Goal: Task Accomplishment & Management: Manage account settings

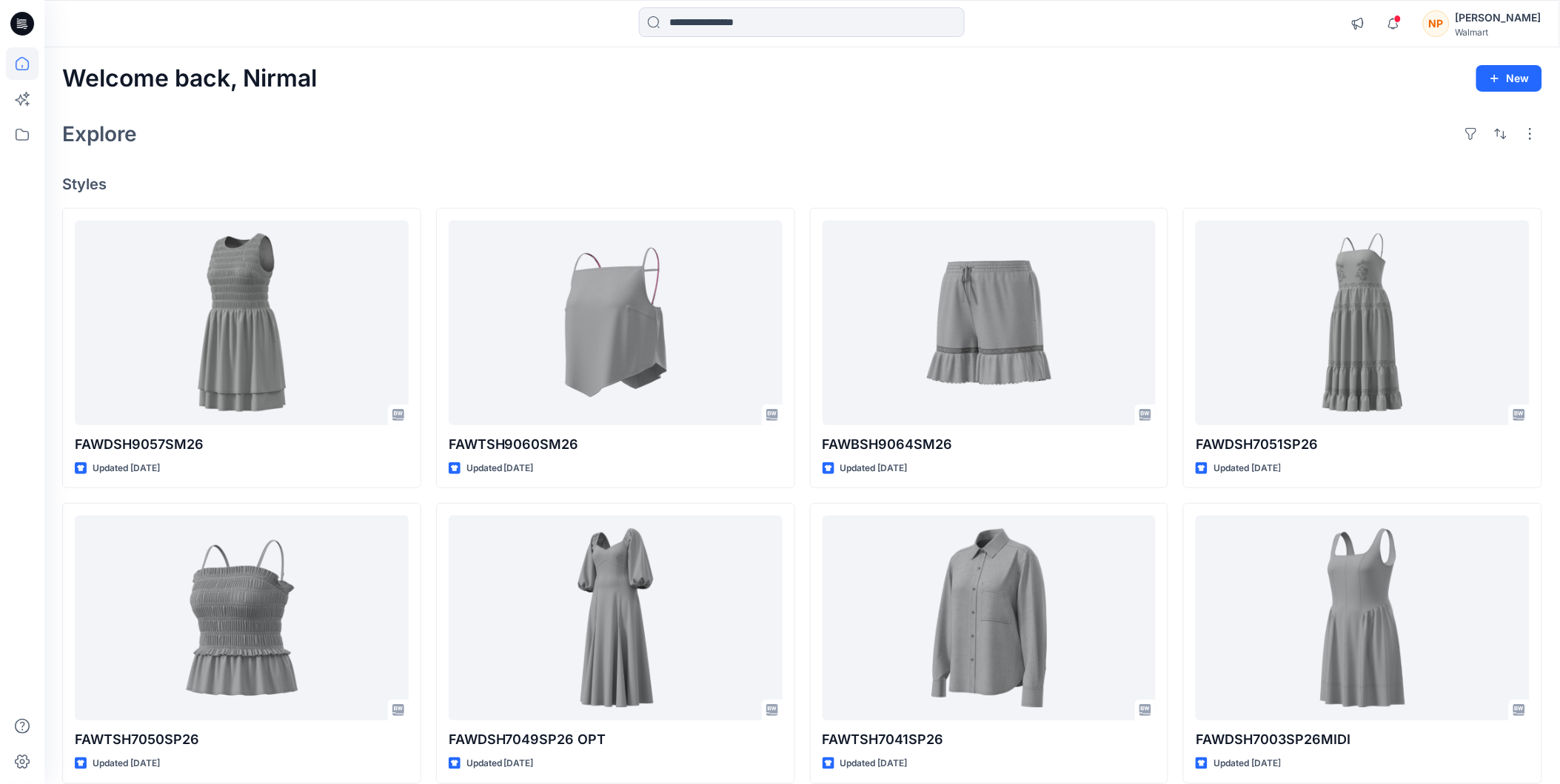
click at [1504, 14] on div "[PERSON_NAME]" at bounding box center [1498, 17] width 85 height 17
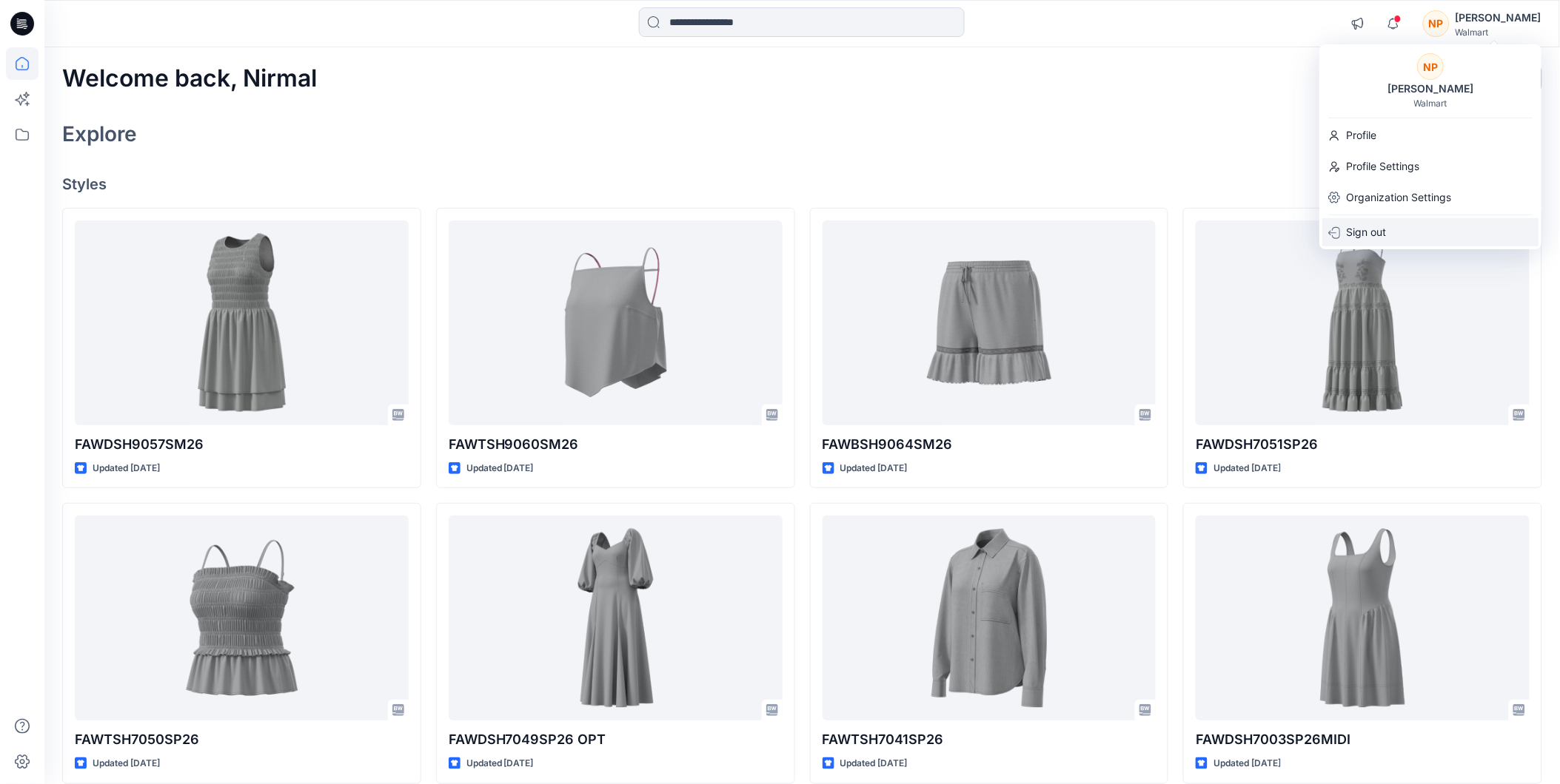
click at [1352, 236] on p "Sign out" at bounding box center [1366, 232] width 40 height 28
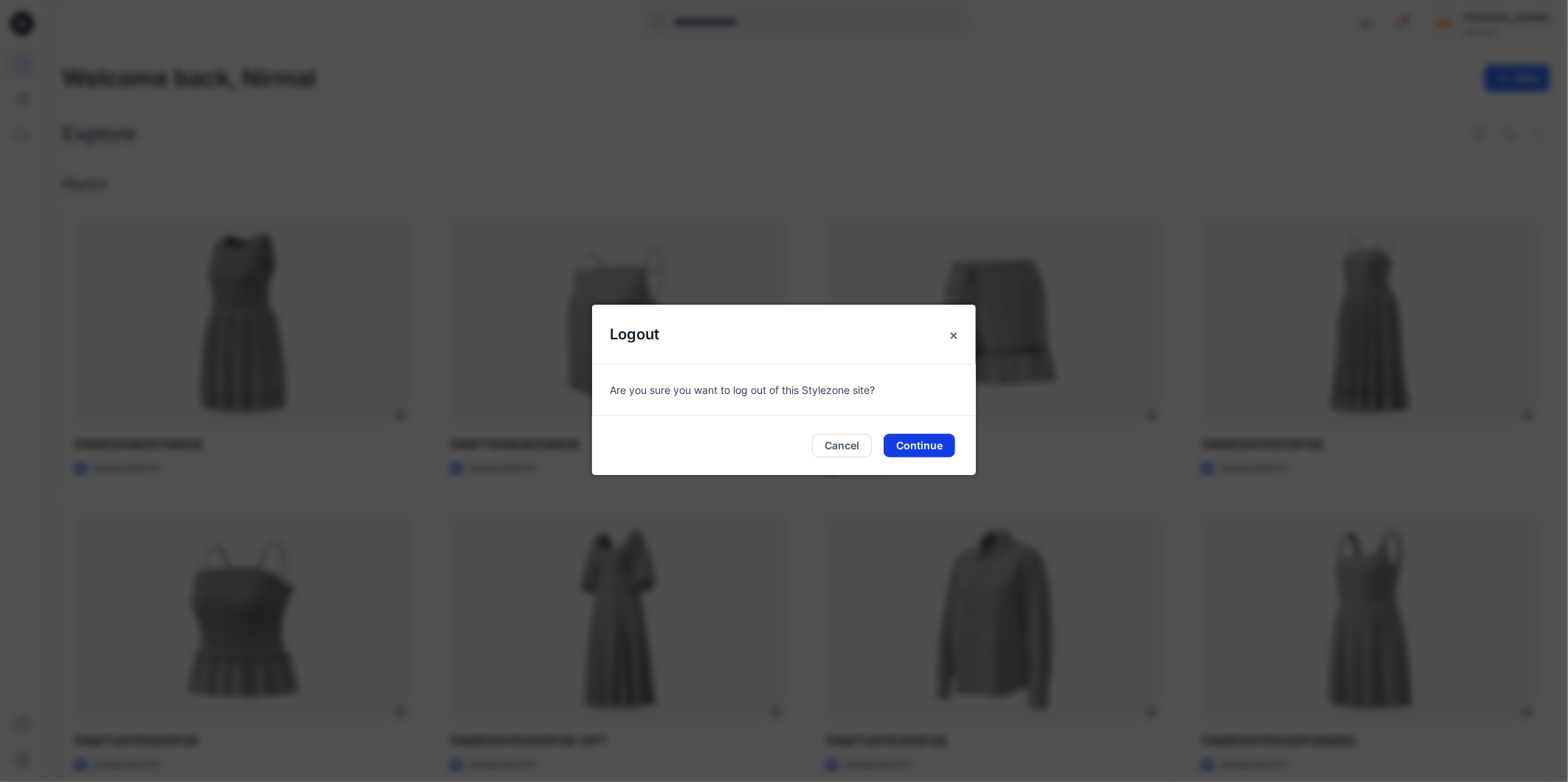
click at [925, 445] on button "Continue" at bounding box center [920, 445] width 72 height 23
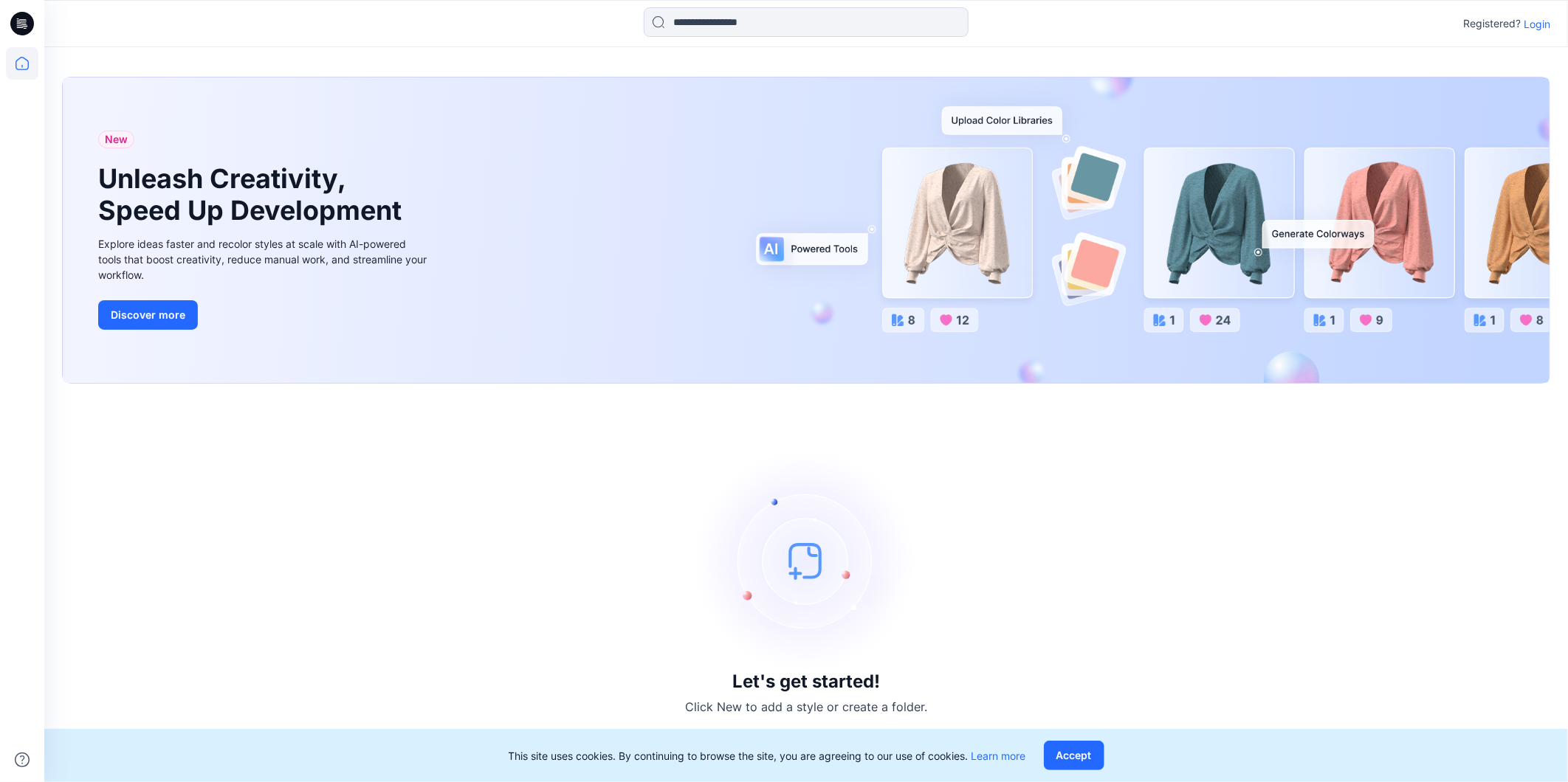
click at [1529, 25] on p "Login" at bounding box center [1536, 24] width 26 height 15
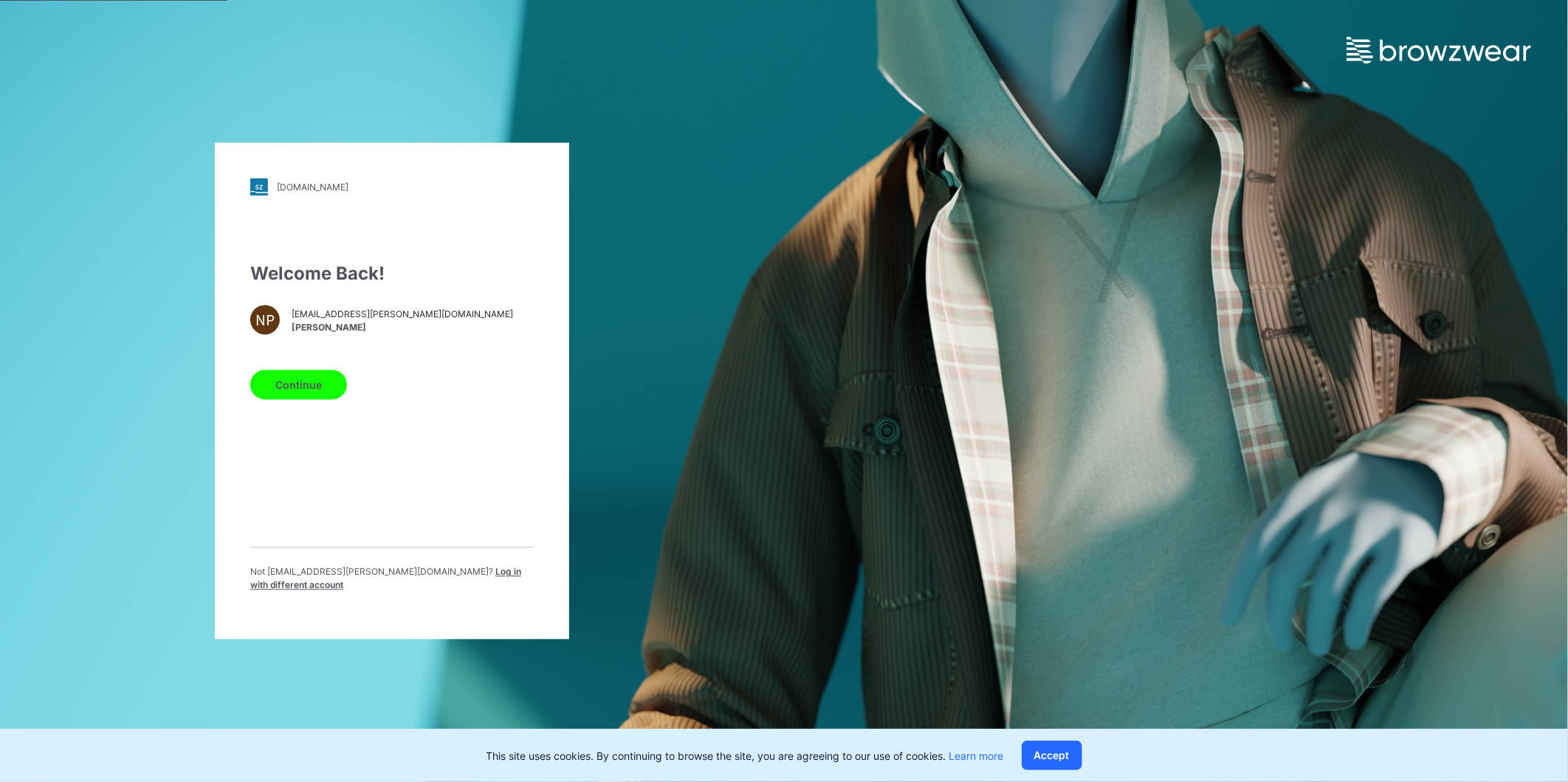
click at [456, 572] on span "Log in with different account" at bounding box center [386, 579] width 271 height 24
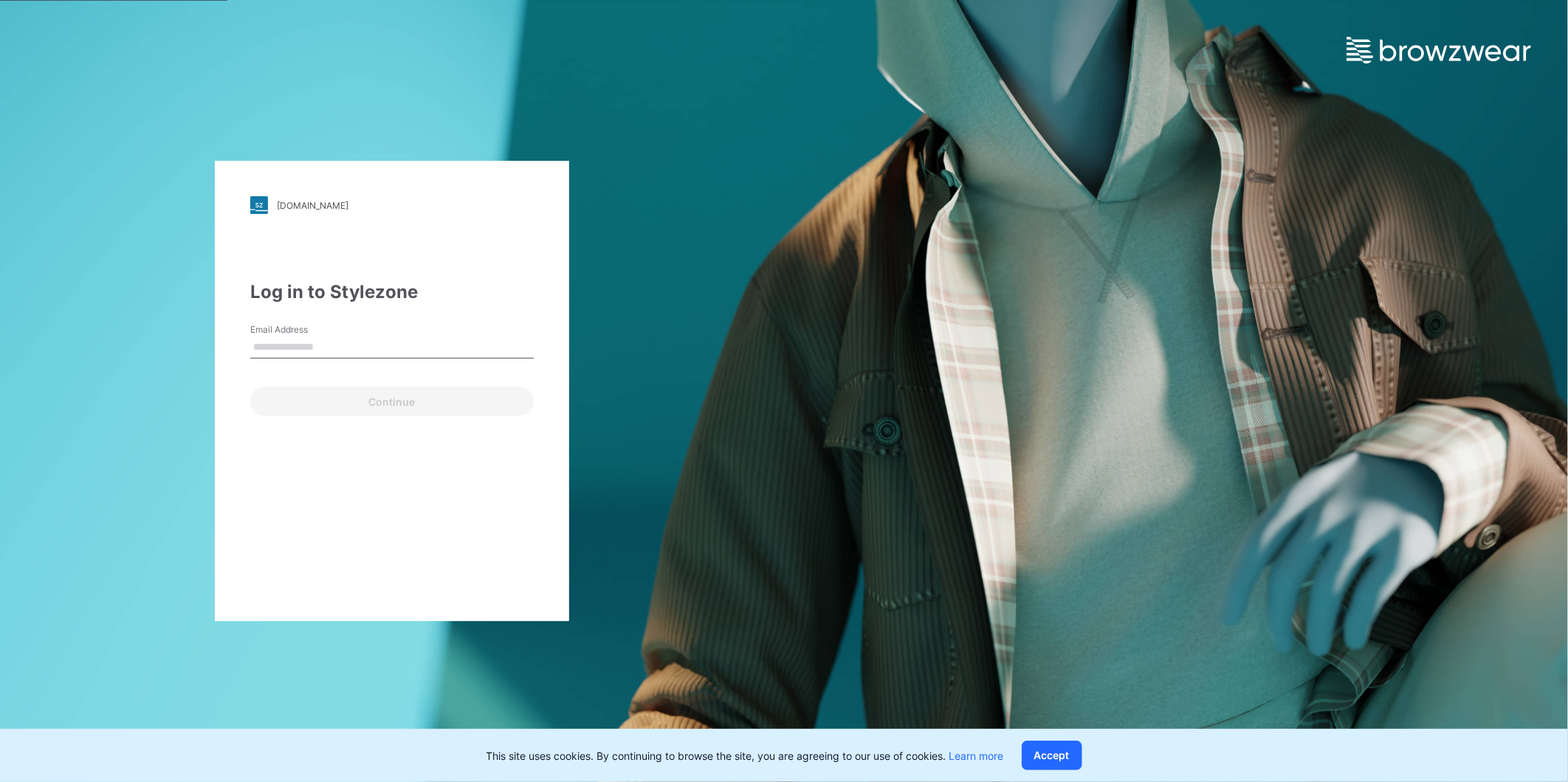
click at [337, 342] on input "Email Address" at bounding box center [392, 347] width 284 height 22
type input "**********"
click at [323, 393] on button "Continue" at bounding box center [392, 402] width 284 height 30
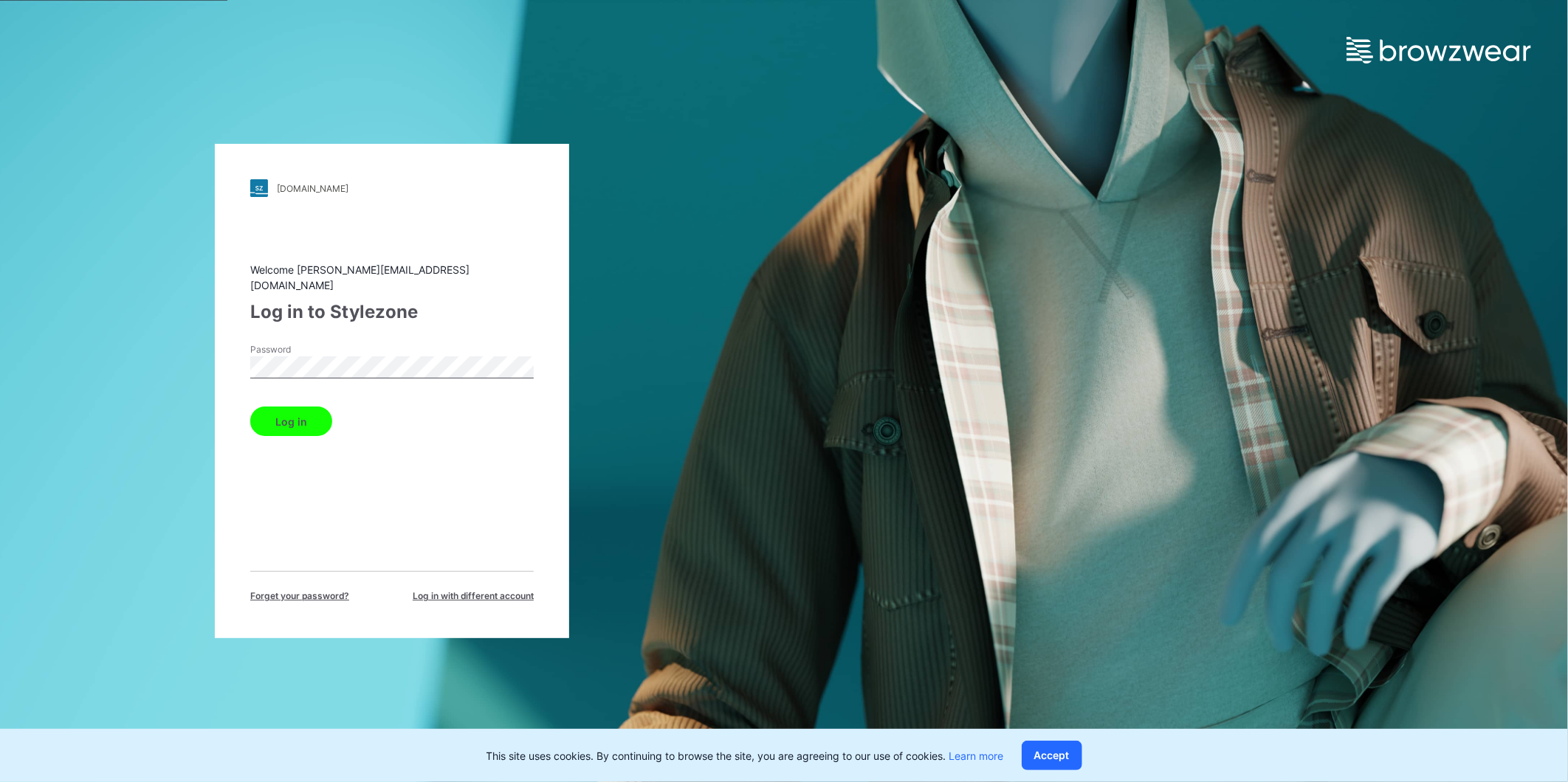
click at [285, 421] on button "Log in" at bounding box center [291, 421] width 82 height 30
